Goal: Task Accomplishment & Management: Use online tool/utility

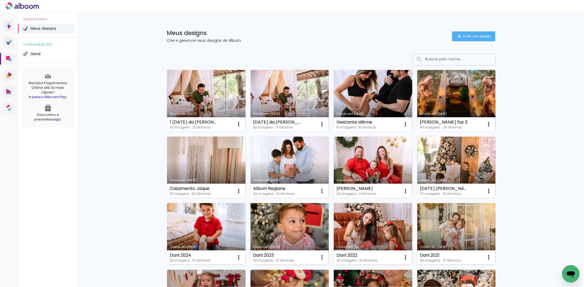
click at [186, 102] on link "Criado em [DATE]" at bounding box center [206, 101] width 79 height 62
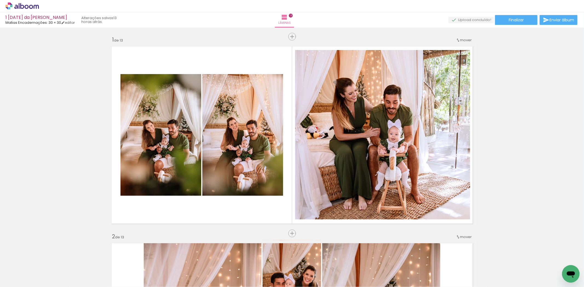
click at [73, 23] on link "editar" at bounding box center [68, 22] width 14 height 5
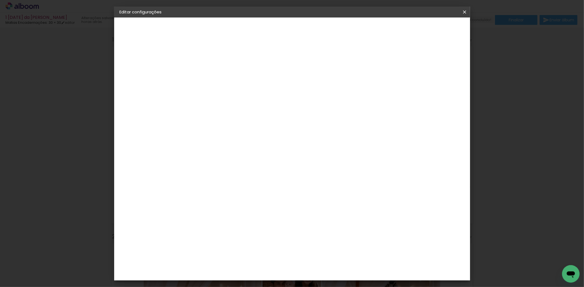
click at [301, 13] on iron-icon at bounding box center [464, 11] width 7 height 5
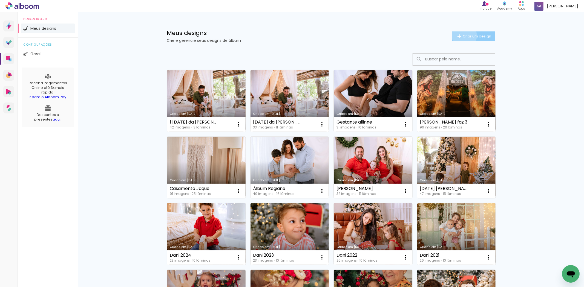
click at [463, 36] on span "Criar um design" at bounding box center [477, 36] width 28 height 4
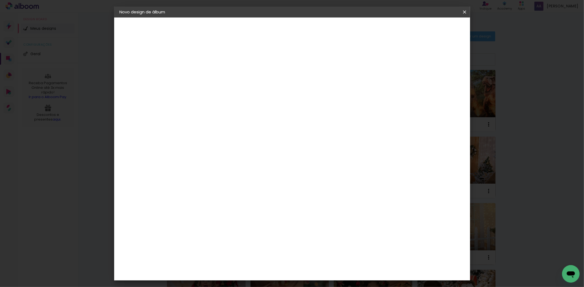
click at [209, 77] on input at bounding box center [209, 73] width 0 height 8
type input "1° ano da Elisa"
type paper-input "1° ano da Elisa"
click at [0, 0] on slot "Avançar" at bounding box center [0, 0] width 0 height 0
click at [226, 103] on input at bounding box center [222, 104] width 55 height 7
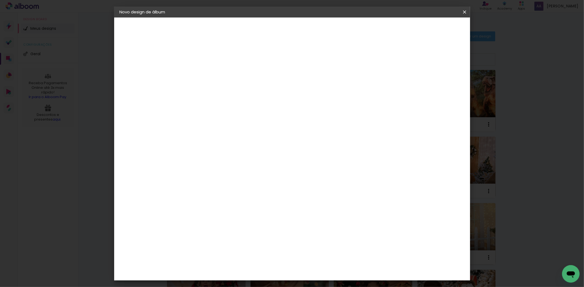
click at [466, 13] on iron-icon at bounding box center [464, 11] width 7 height 5
click at [206, 101] on input at bounding box center [222, 104] width 55 height 7
type input "mati"
type paper-input "mati"
click at [214, 123] on div "Matias Encadernações" at bounding box center [222, 124] width 34 height 9
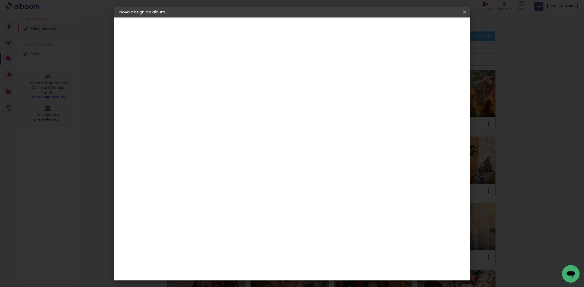
click at [0, 0] on slot "Avançar" at bounding box center [0, 0] width 0 height 0
click at [230, 94] on input "text" at bounding box center [219, 95] width 21 height 8
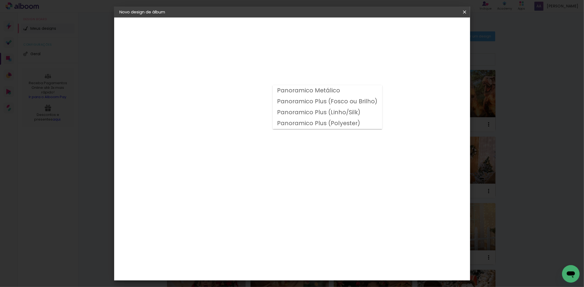
click at [0, 0] on slot "Panoramico Plus (Fosco ou Brilho)" at bounding box center [0, 0] width 0 height 0
type input "Panoramico Plus (Fosco ou Brilho)"
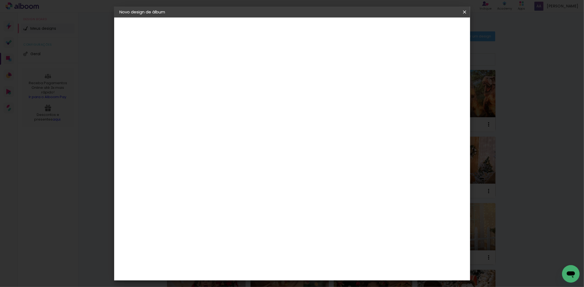
scroll to position [122, 0]
click at [246, 140] on span "25 × 30" at bounding box center [233, 145] width 25 height 11
click at [298, 25] on paper-button "Avançar" at bounding box center [285, 28] width 27 height 9
click at [430, 29] on span "Iniciar design" at bounding box center [417, 29] width 25 height 4
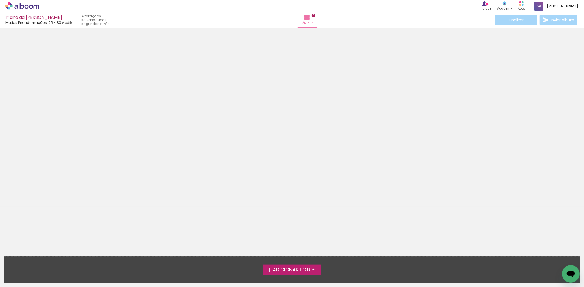
click at [307, 268] on span "Adicionar Fotos" at bounding box center [294, 270] width 43 height 5
click at [0, 0] on input "file" at bounding box center [0, 0] width 0 height 0
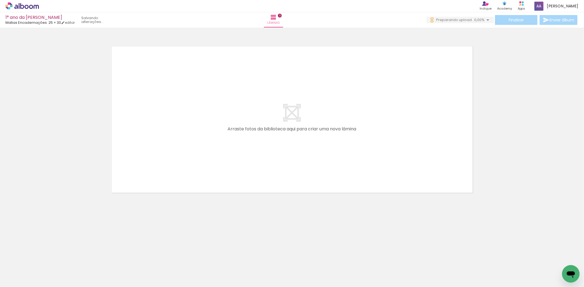
click at [12, 283] on paper-button "Adicionar Fotos" at bounding box center [17, 280] width 27 height 9
click at [0, 0] on input "file" at bounding box center [0, 0] width 0 height 0
drag, startPoint x: 314, startPoint y: 269, endPoint x: 334, endPoint y: 217, distance: 56.1
click at [301, 160] on quentale-workspace at bounding box center [292, 143] width 584 height 287
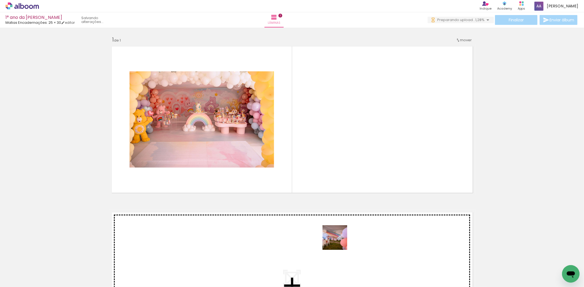
drag, startPoint x: 339, startPoint y: 269, endPoint x: 368, endPoint y: 269, distance: 28.2
click at [344, 140] on quentale-workspace at bounding box center [292, 143] width 584 height 287
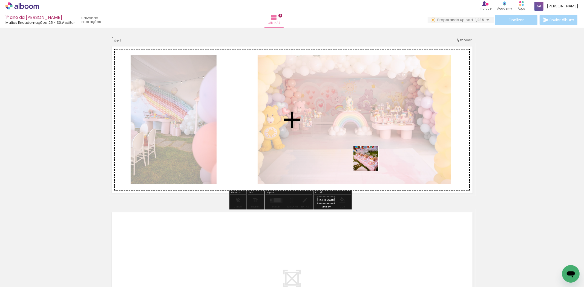
drag, startPoint x: 368, startPoint y: 276, endPoint x: 370, endPoint y: 163, distance: 112.8
click at [370, 163] on quentale-workspace at bounding box center [292, 143] width 584 height 287
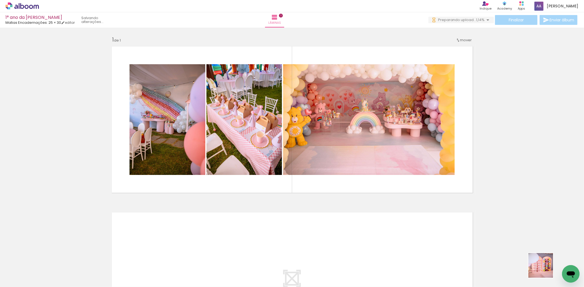
drag, startPoint x: 552, startPoint y: 278, endPoint x: 414, endPoint y: 160, distance: 181.5
click at [414, 160] on quentale-workspace at bounding box center [292, 143] width 584 height 287
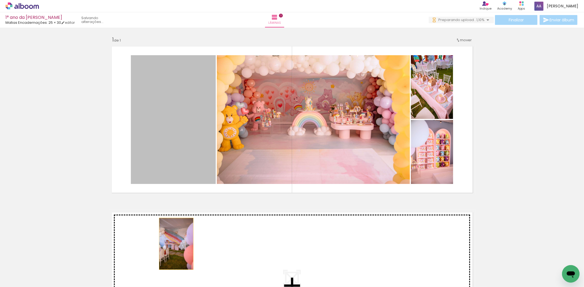
drag, startPoint x: 174, startPoint y: 130, endPoint x: 261, endPoint y: 260, distance: 156.8
click at [174, 245] on div "Inserir lâmina 1 de 1" at bounding box center [292, 196] width 584 height 333
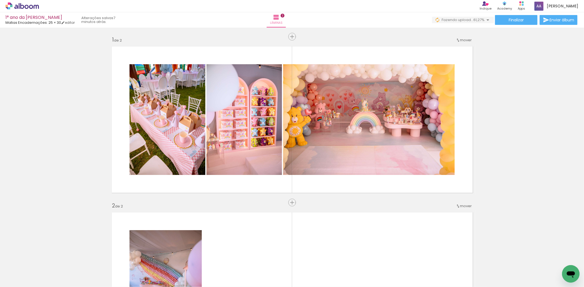
scroll to position [0, 1312]
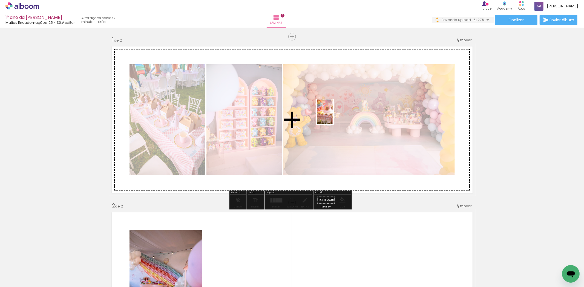
drag, startPoint x: 492, startPoint y: 273, endPoint x: 333, endPoint y: 116, distance: 223.2
click at [333, 116] on quentale-workspace at bounding box center [292, 143] width 584 height 287
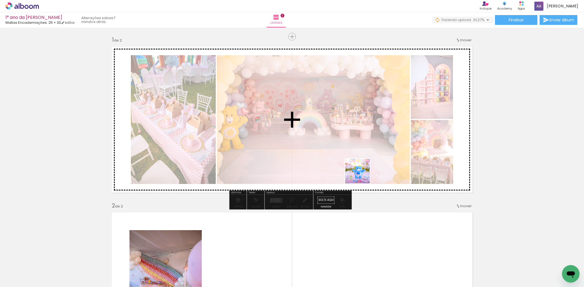
drag, startPoint x: 346, startPoint y: 278, endPoint x: 365, endPoint y: 155, distance: 124.1
click at [365, 155] on quentale-workspace at bounding box center [292, 143] width 584 height 287
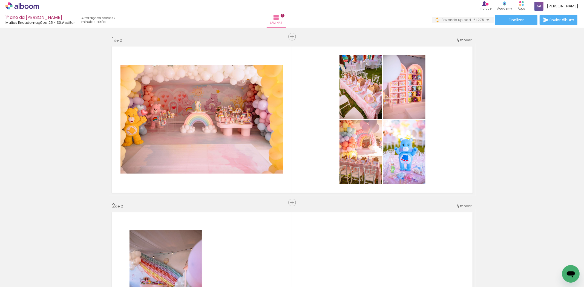
scroll to position [0, 1539]
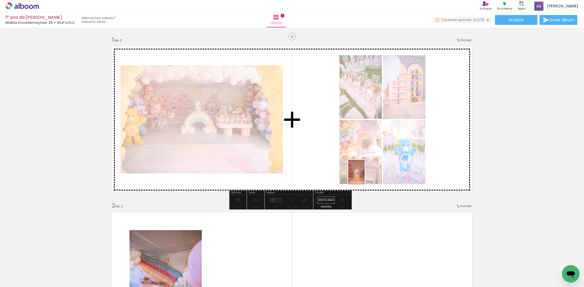
drag, startPoint x: 392, startPoint y: 275, endPoint x: 359, endPoint y: 169, distance: 110.7
click at [362, 164] on quentale-workspace at bounding box center [292, 143] width 584 height 287
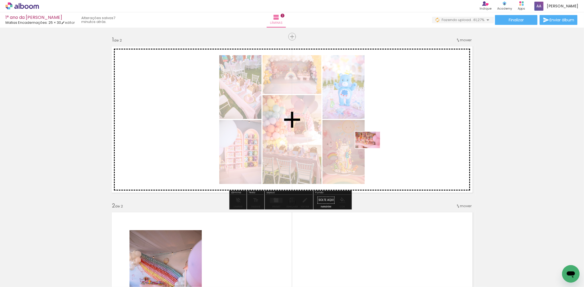
drag, startPoint x: 485, startPoint y: 275, endPoint x: 372, endPoint y: 148, distance: 169.6
click at [372, 148] on quentale-workspace at bounding box center [292, 143] width 584 height 287
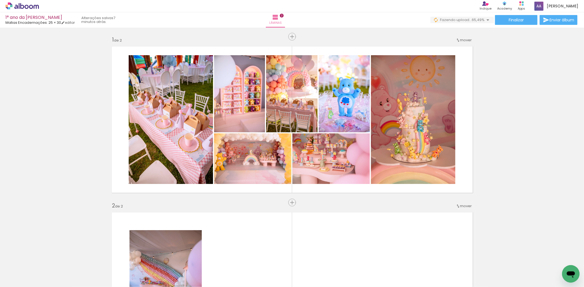
scroll to position [0, 2008]
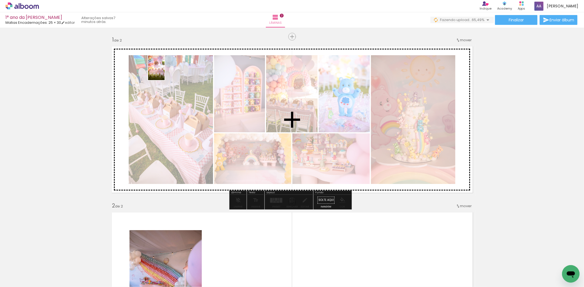
drag, startPoint x: 445, startPoint y: 270, endPoint x: 165, endPoint y: 72, distance: 343.0
click at [165, 72] on quentale-workspace at bounding box center [292, 143] width 584 height 287
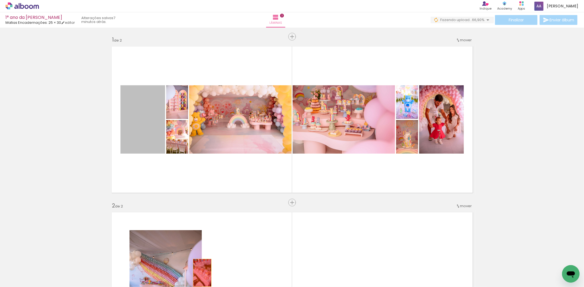
drag, startPoint x: 145, startPoint y: 125, endPoint x: 200, endPoint y: 273, distance: 157.9
click at [200, 273] on quentale-workspace at bounding box center [292, 143] width 584 height 287
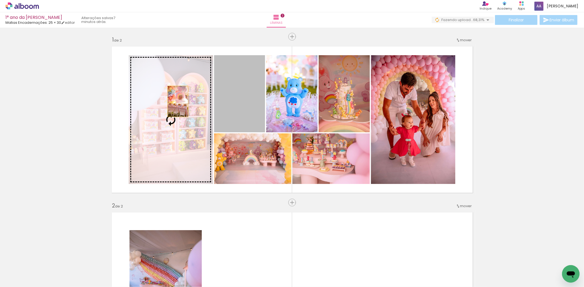
drag, startPoint x: 236, startPoint y: 100, endPoint x: 165, endPoint y: 106, distance: 71.1
click at [0, 0] on slot at bounding box center [0, 0] width 0 height 0
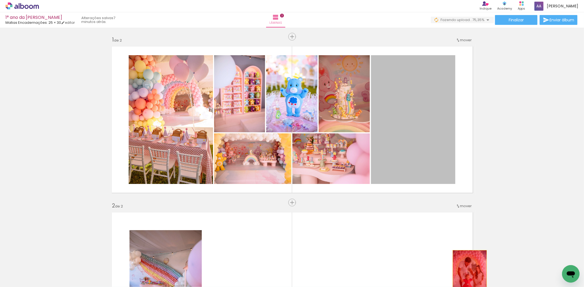
drag, startPoint x: 419, startPoint y: 114, endPoint x: 467, endPoint y: 276, distance: 169.9
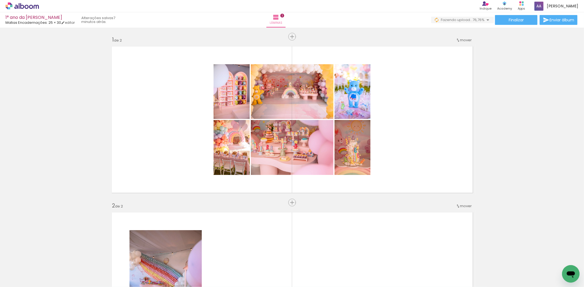
scroll to position [0, 1766]
